Goal: Task Accomplishment & Management: Manage account settings

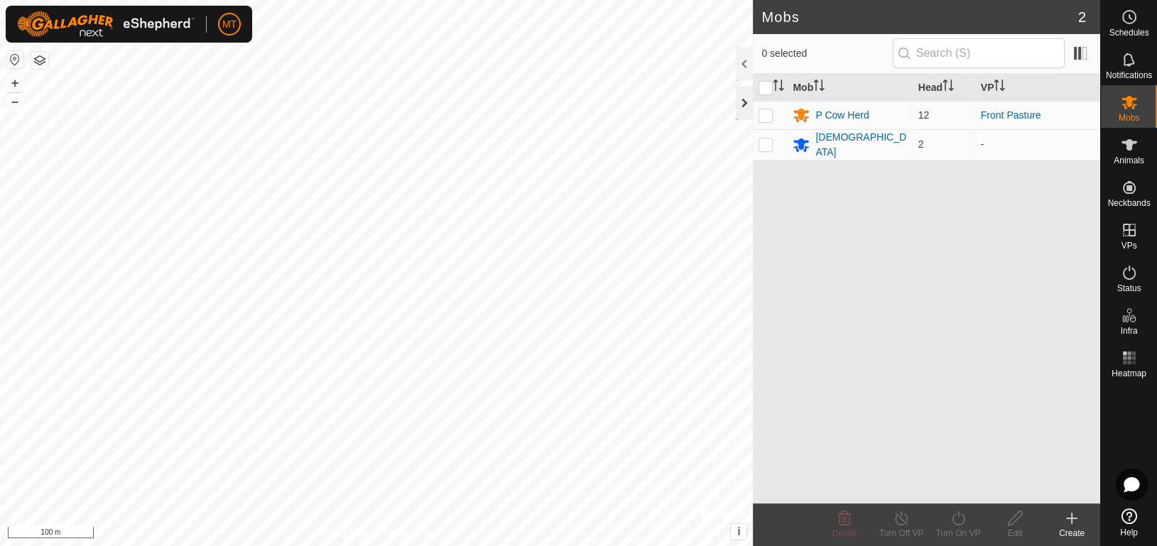
click at [685, 99] on div at bounding box center [744, 103] width 17 height 34
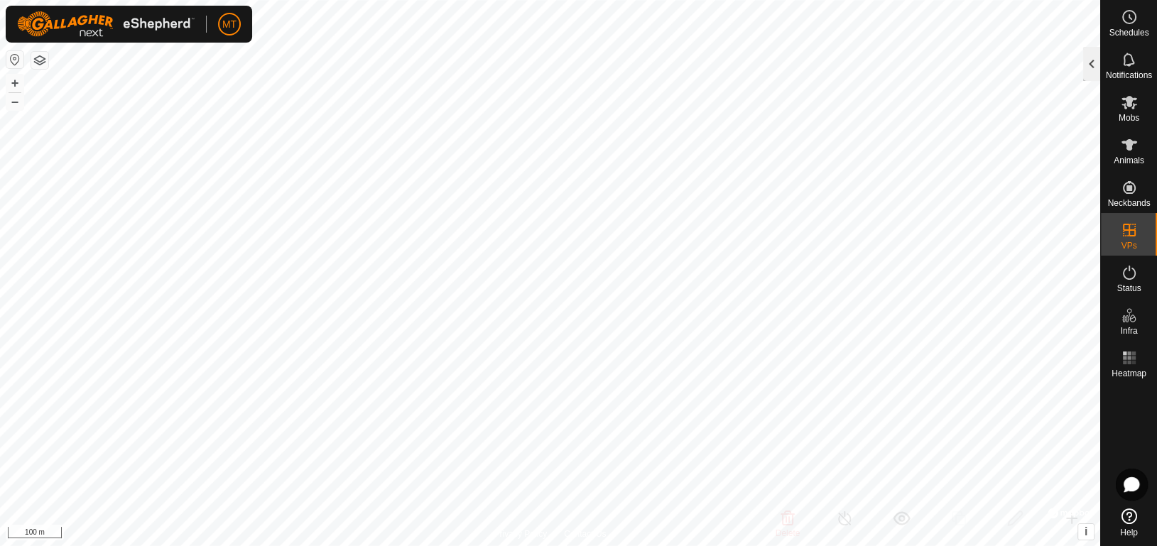
click at [685, 64] on div at bounding box center [1091, 64] width 17 height 34
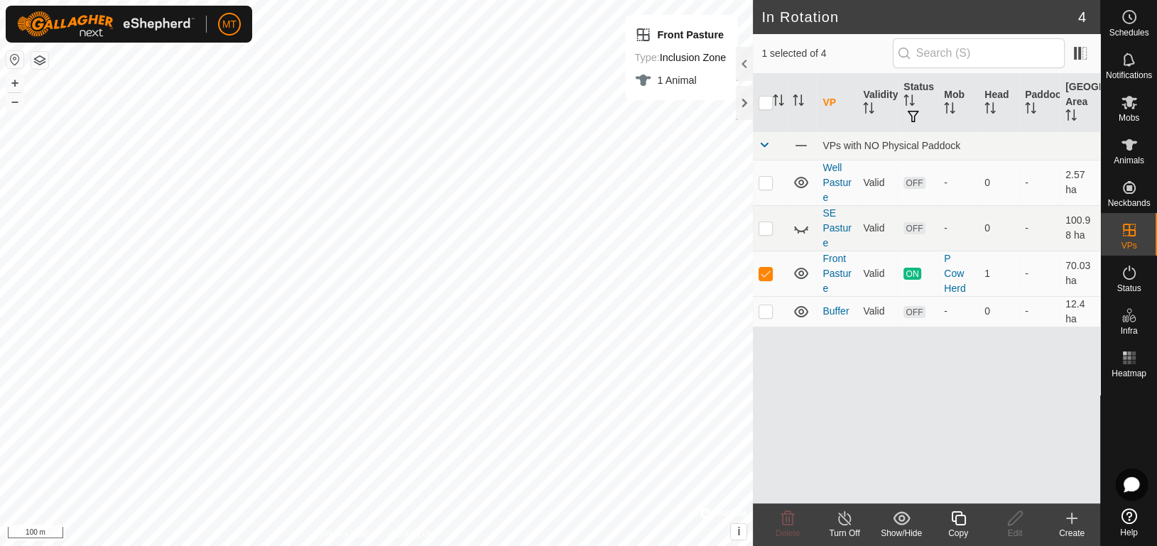
click at [685, 477] on icon at bounding box center [845, 518] width 18 height 17
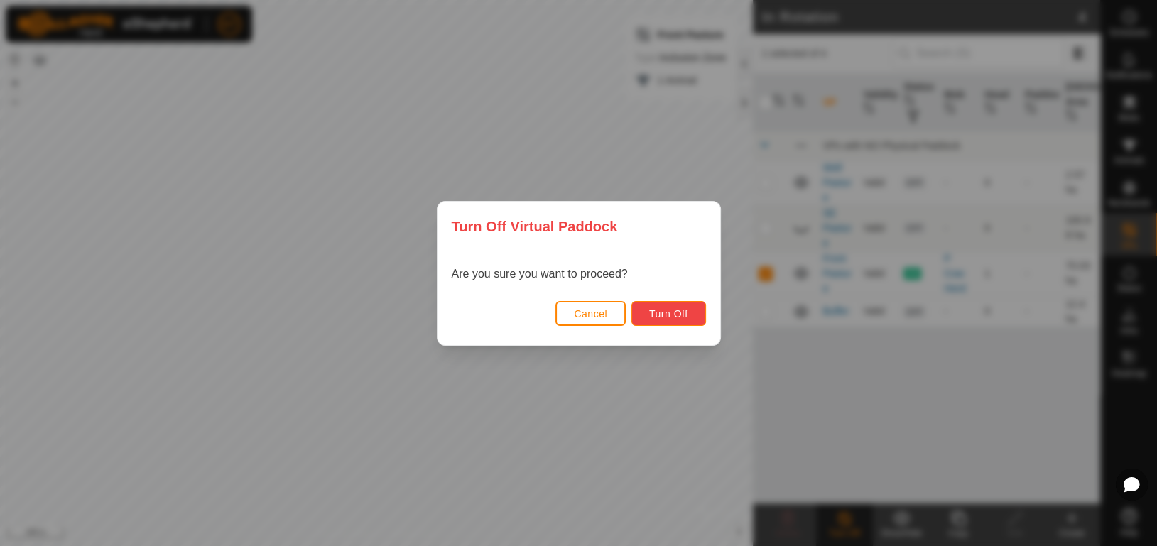
click at [658, 315] on span "Turn Off" at bounding box center [668, 313] width 39 height 11
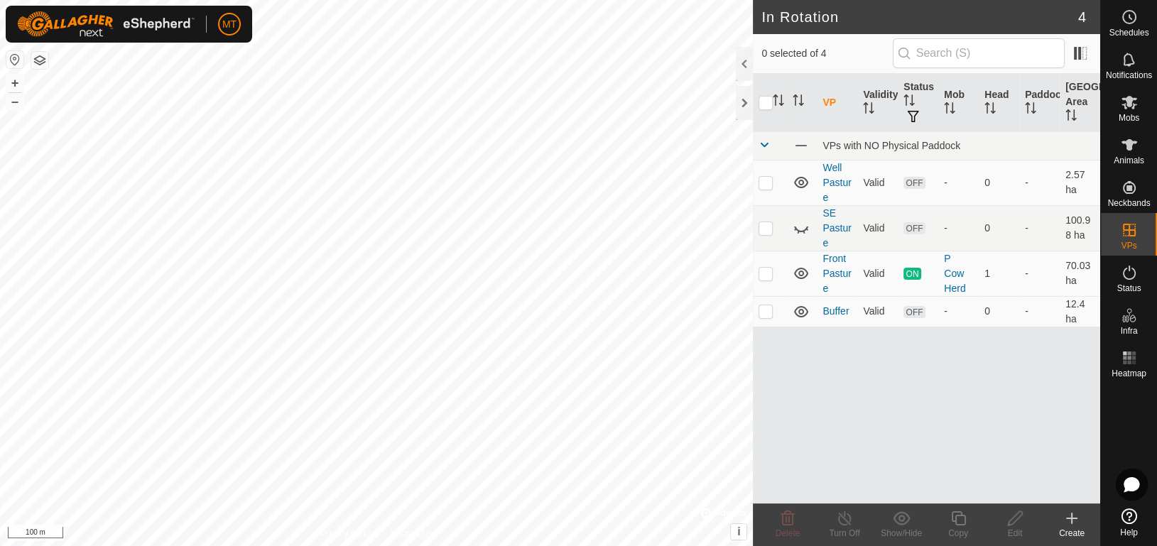
checkbox input "true"
